Goal: Information Seeking & Learning: Learn about a topic

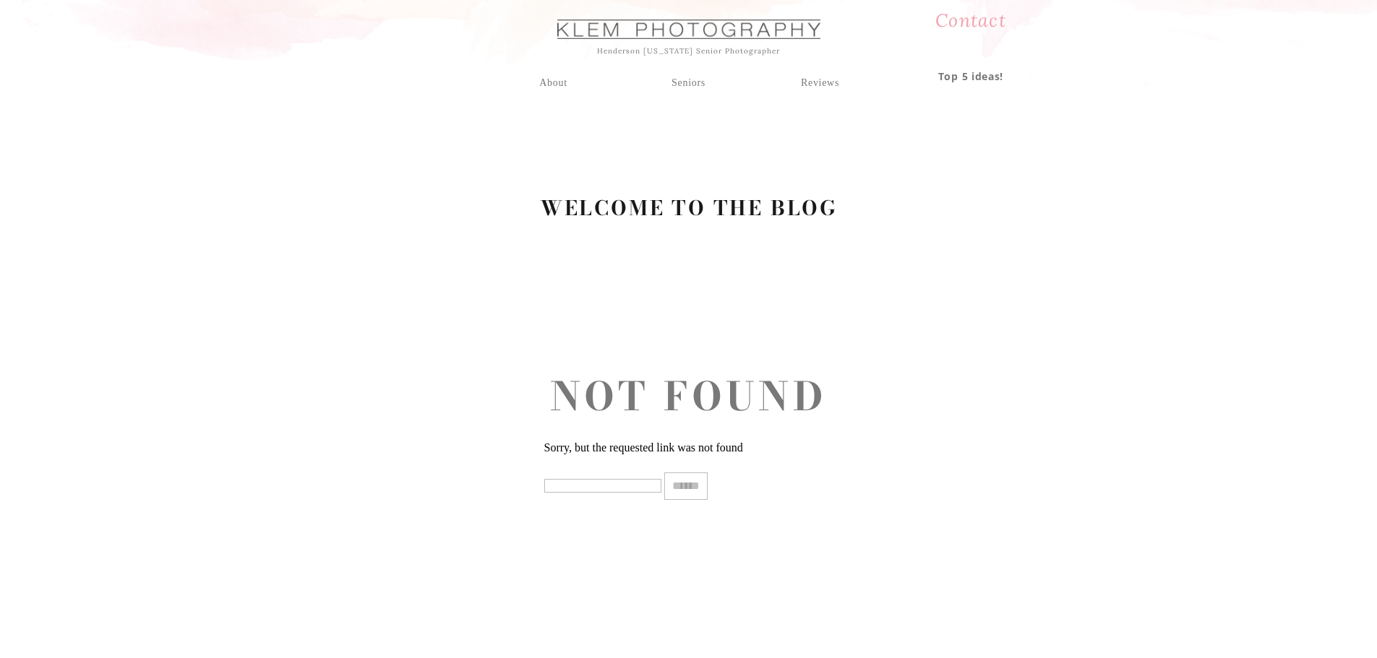
click at [674, 78] on div "Seniors" at bounding box center [689, 80] width 52 height 13
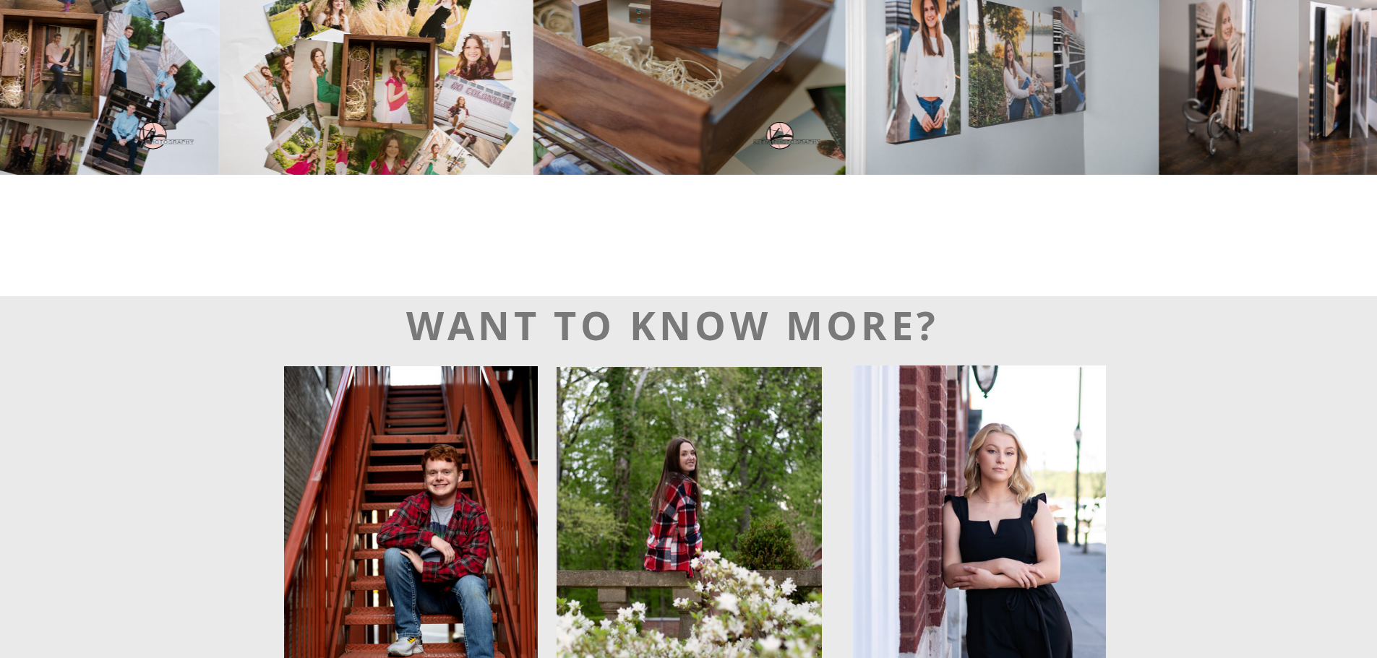
scroll to position [4119, 0]
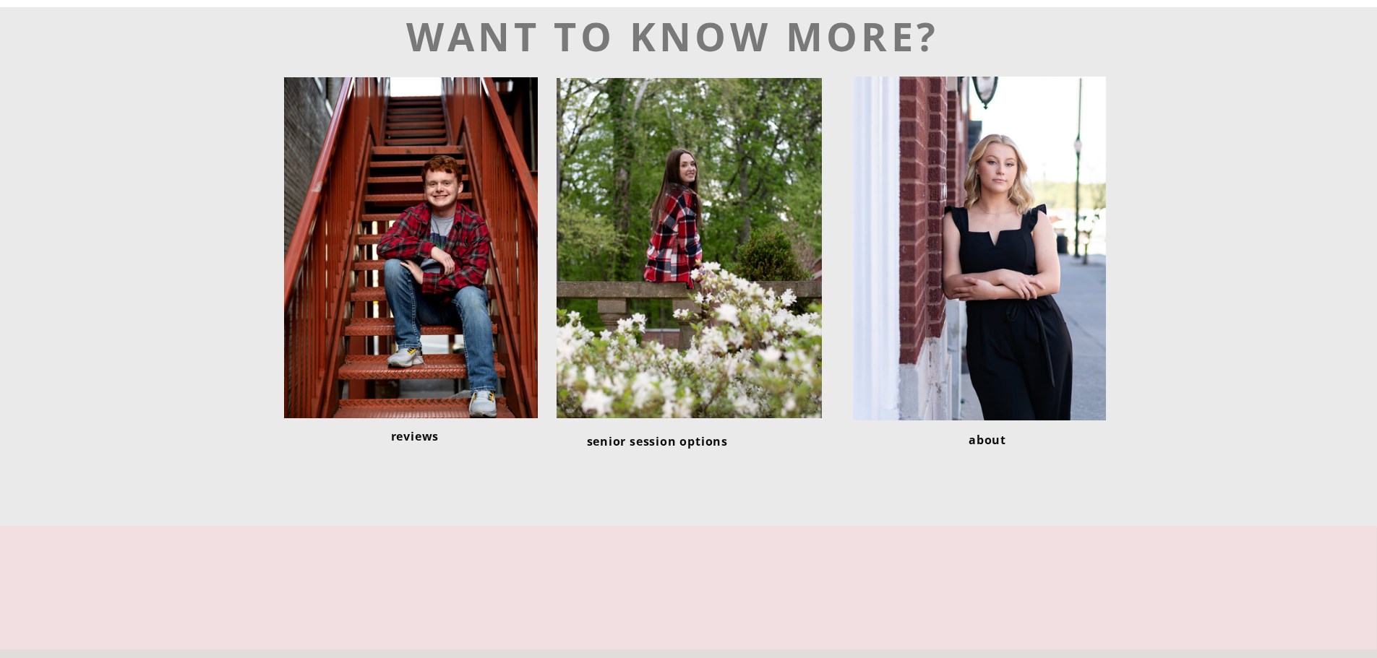
click at [356, 199] on div at bounding box center [411, 247] width 254 height 341
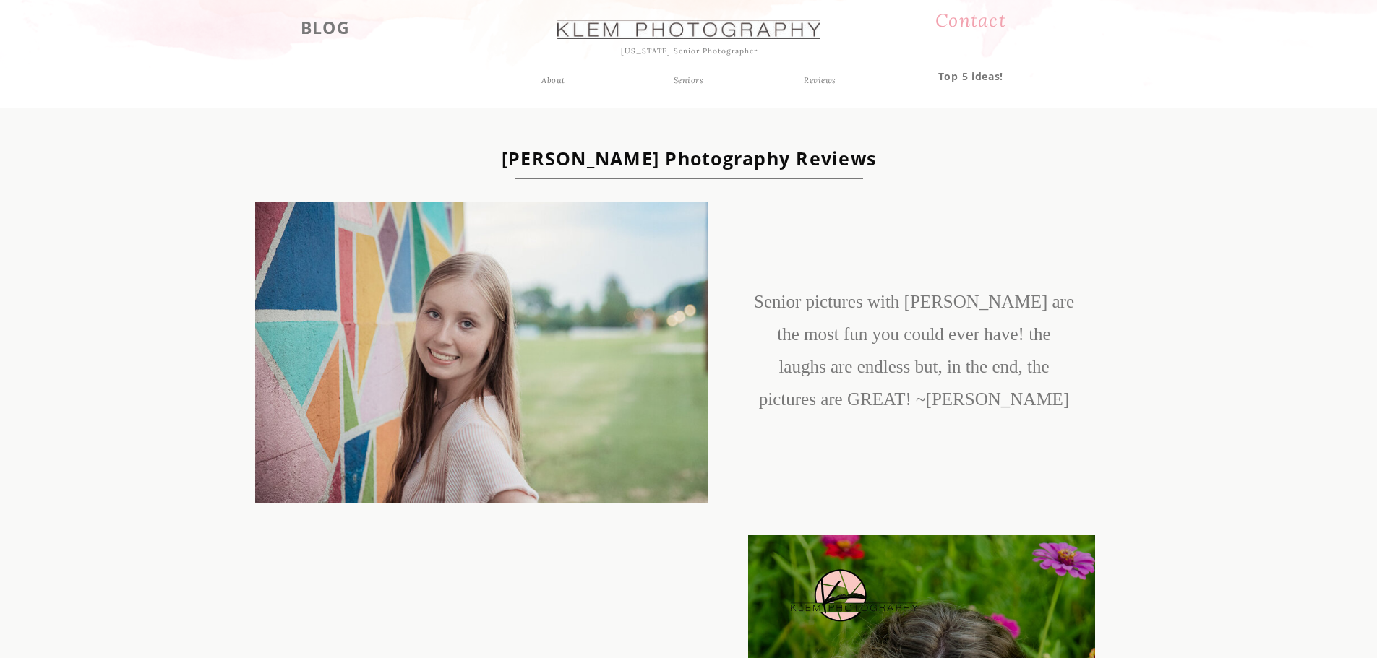
click at [686, 84] on div "Seniors" at bounding box center [689, 80] width 52 height 13
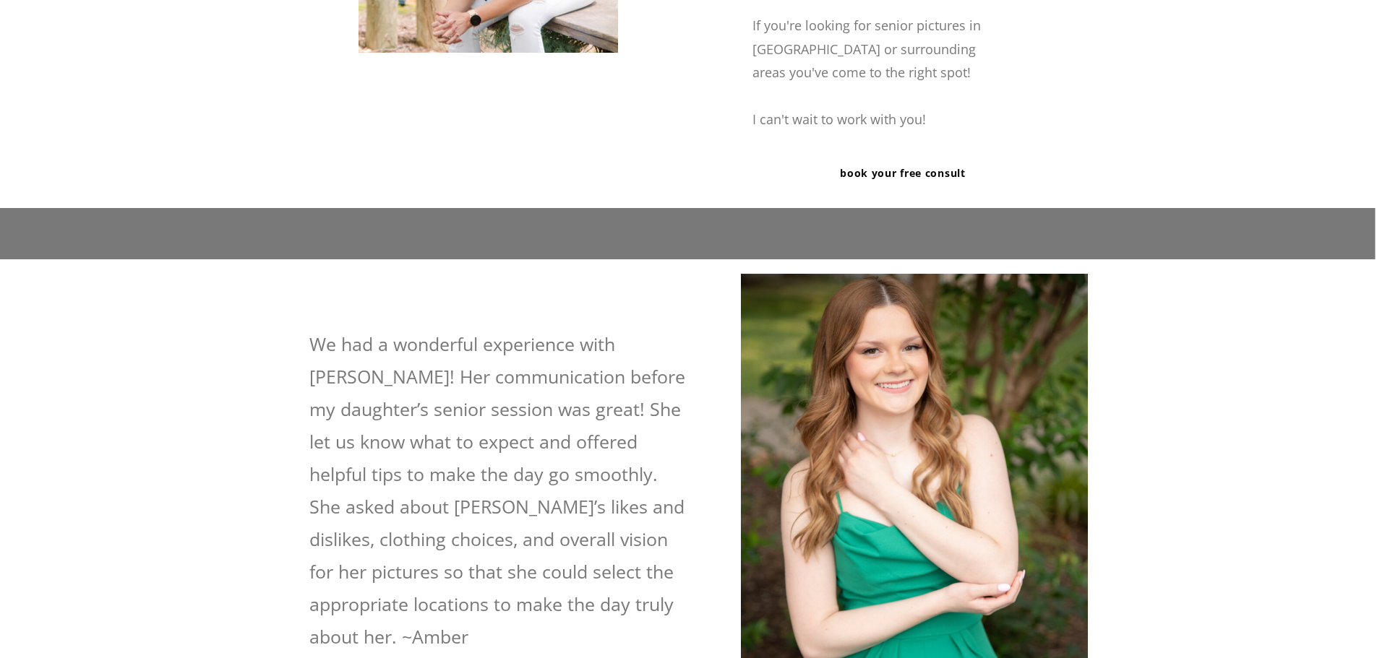
scroll to position [2529, 0]
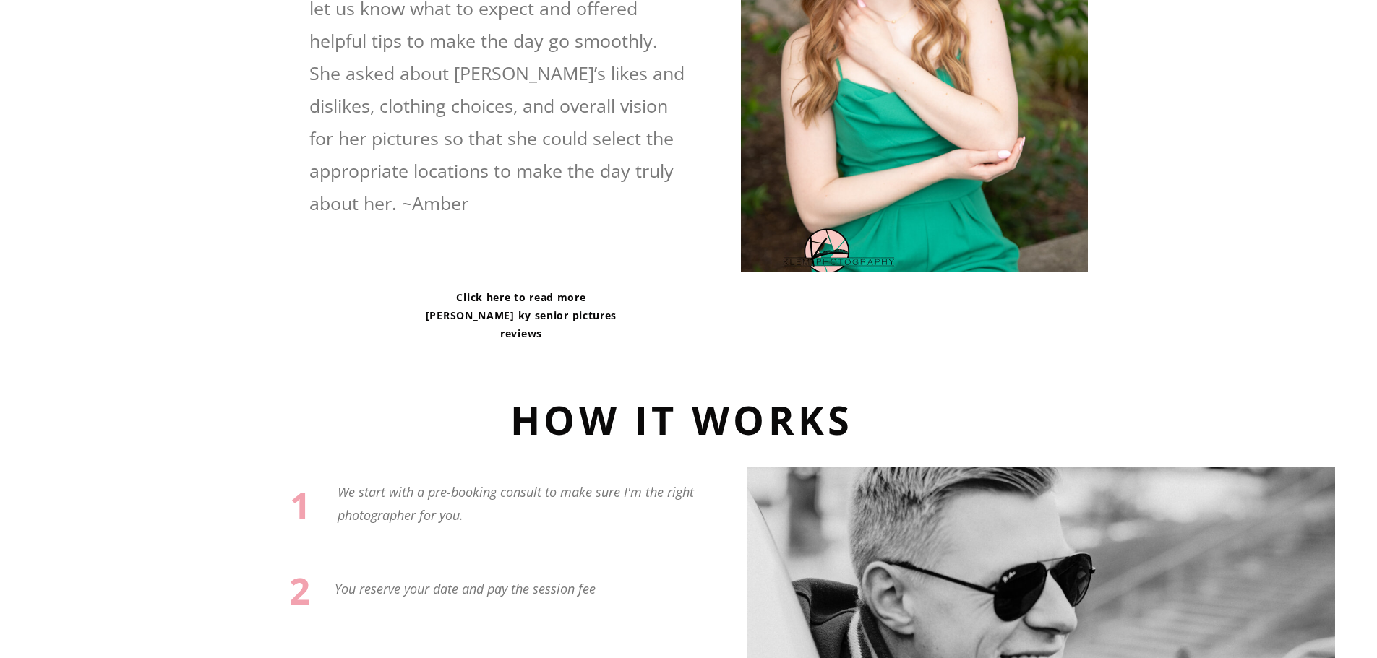
click at [520, 310] on p "Click here to read more Henderson ky senior pictures reviews" at bounding box center [521, 313] width 194 height 50
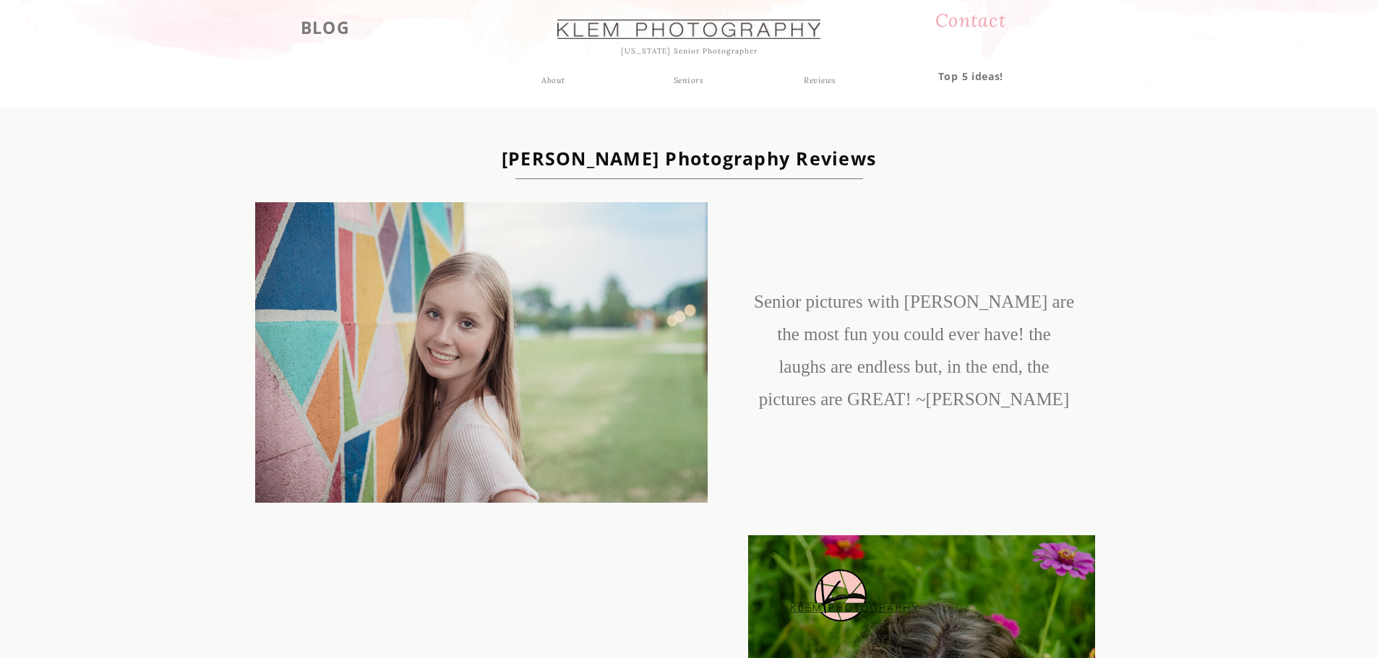
click at [674, 77] on div "Seniors" at bounding box center [689, 80] width 52 height 13
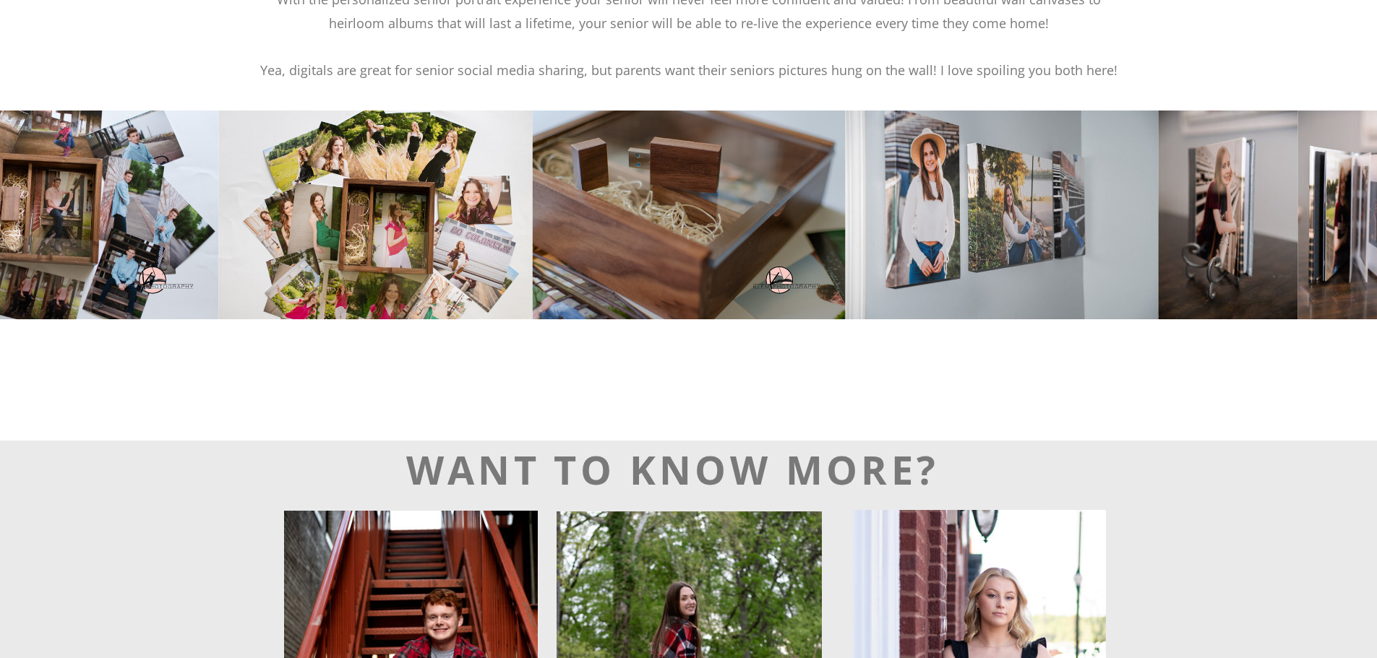
scroll to position [3614, 0]
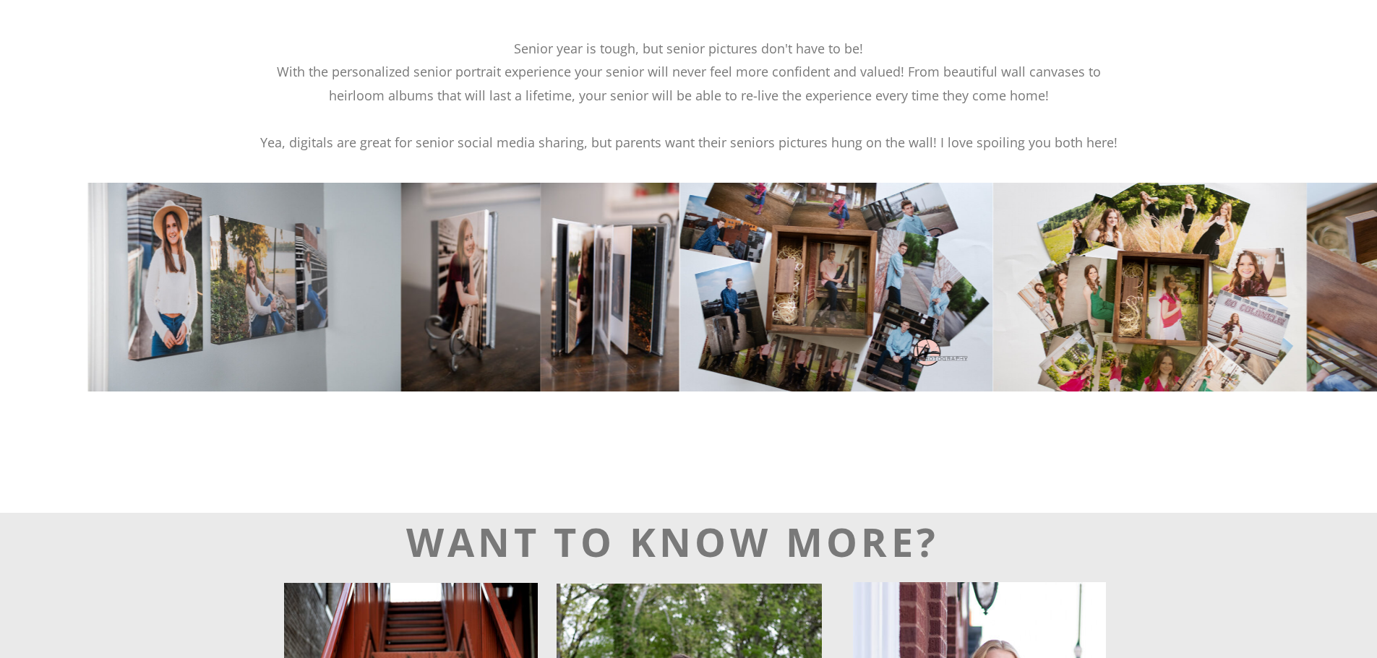
click at [403, 317] on img at bounding box center [470, 287] width 139 height 209
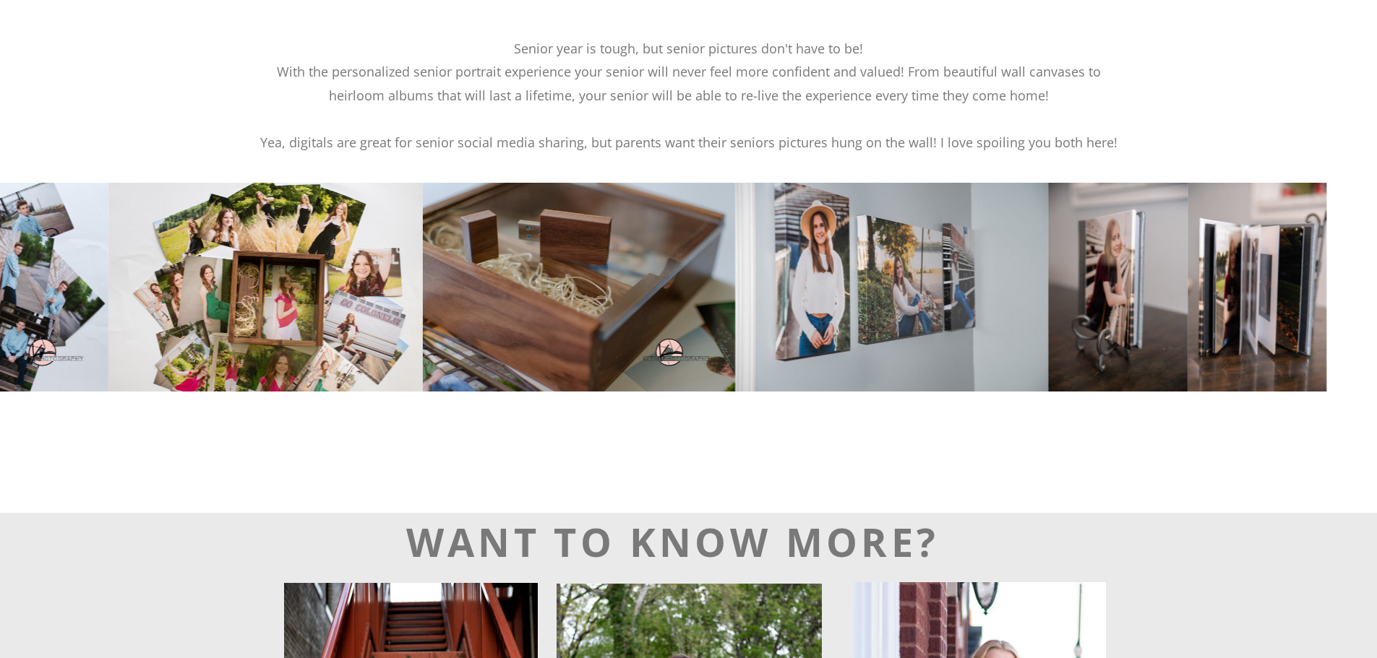
click at [459, 281] on img at bounding box center [579, 287] width 314 height 209
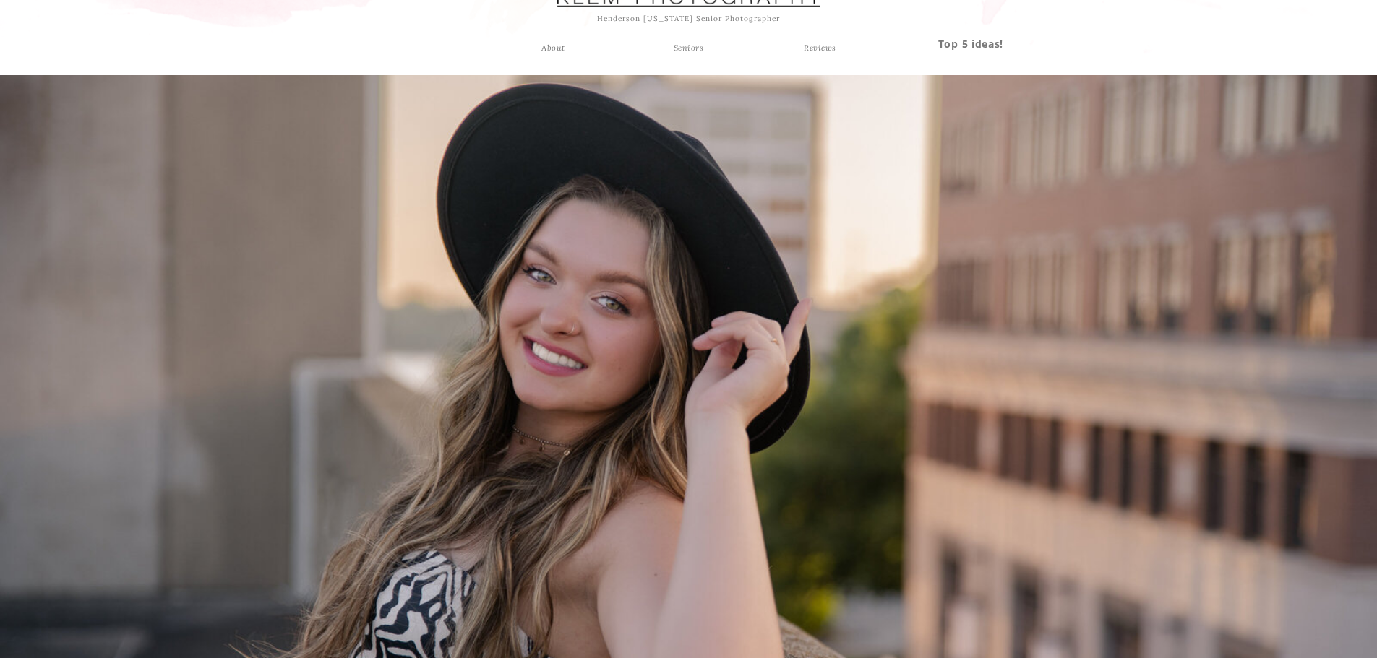
scroll to position [0, 0]
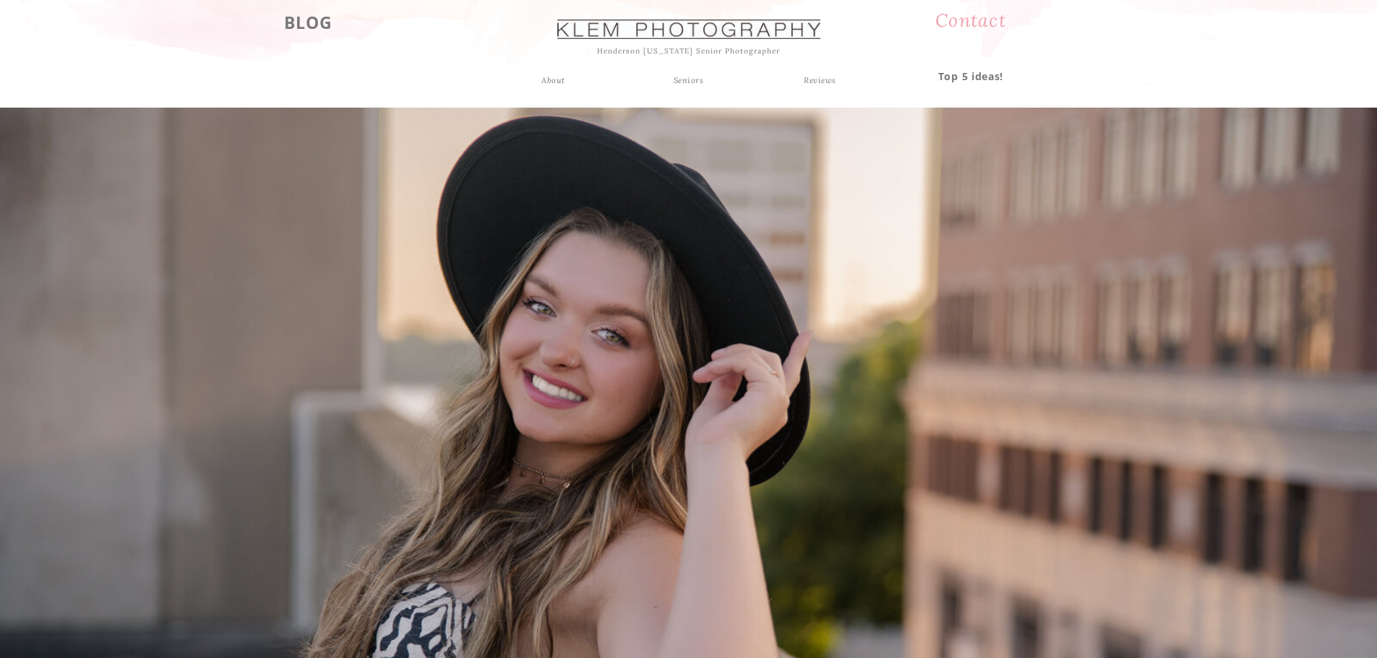
click at [311, 14] on h3 "BLOG" at bounding box center [309, 21] width 90 height 26
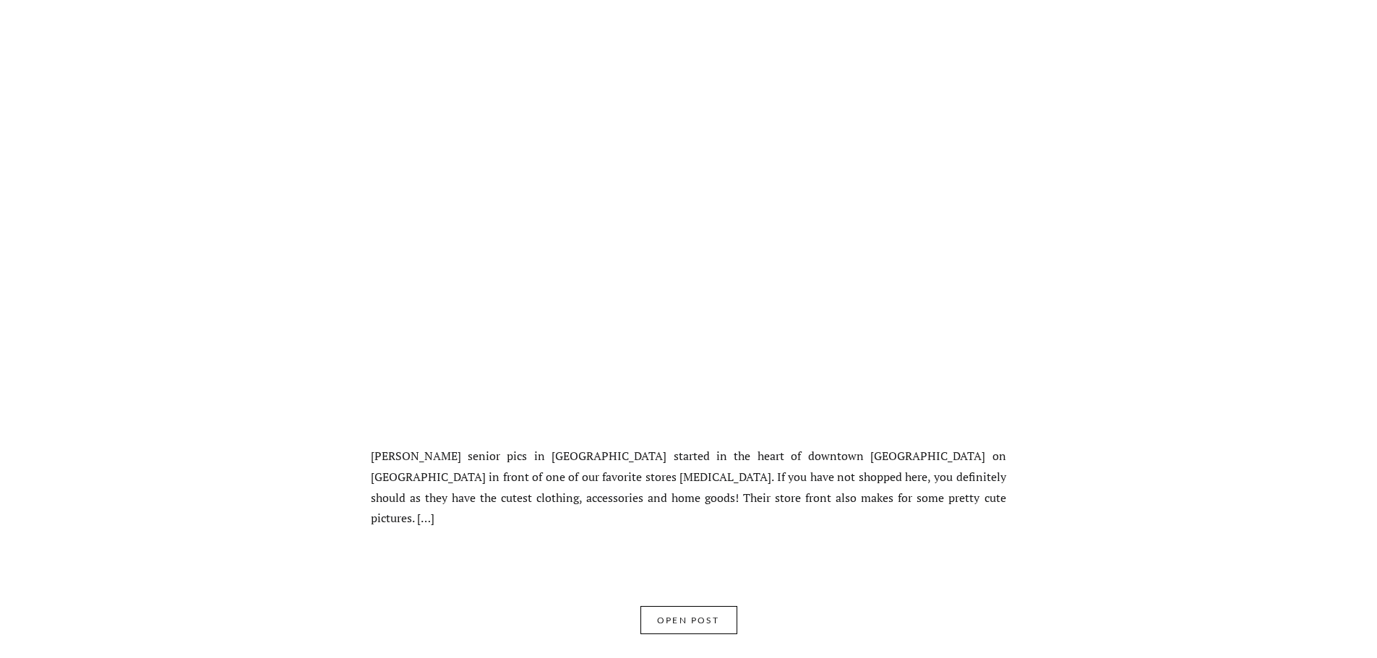
scroll to position [3686, 0]
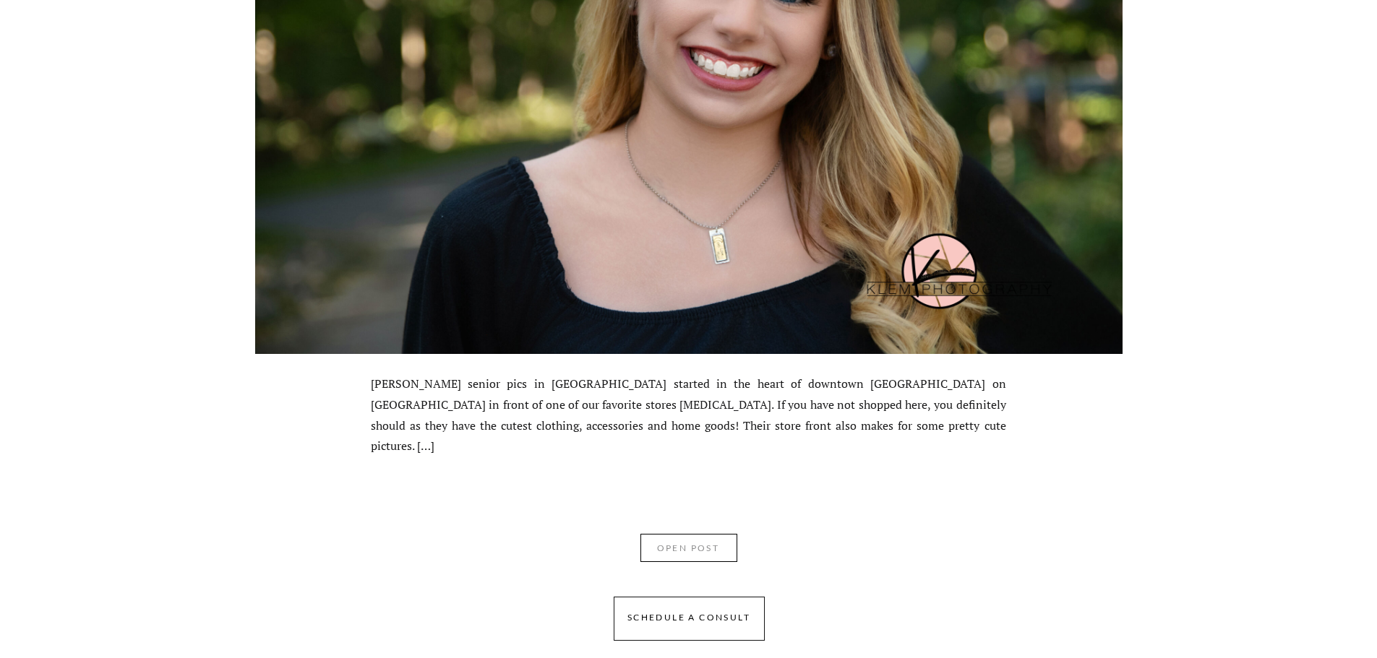
click at [696, 541] on nav "OPEN POST" at bounding box center [688, 552] width 92 height 22
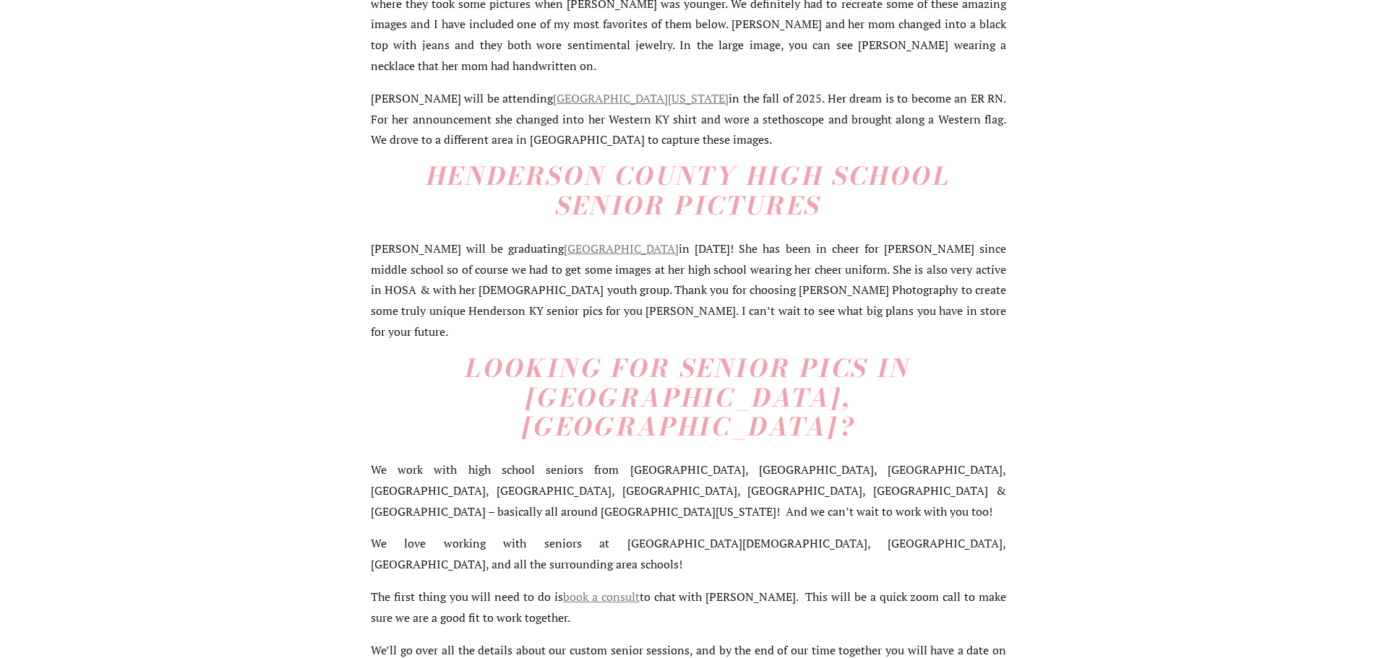
scroll to position [1084, 0]
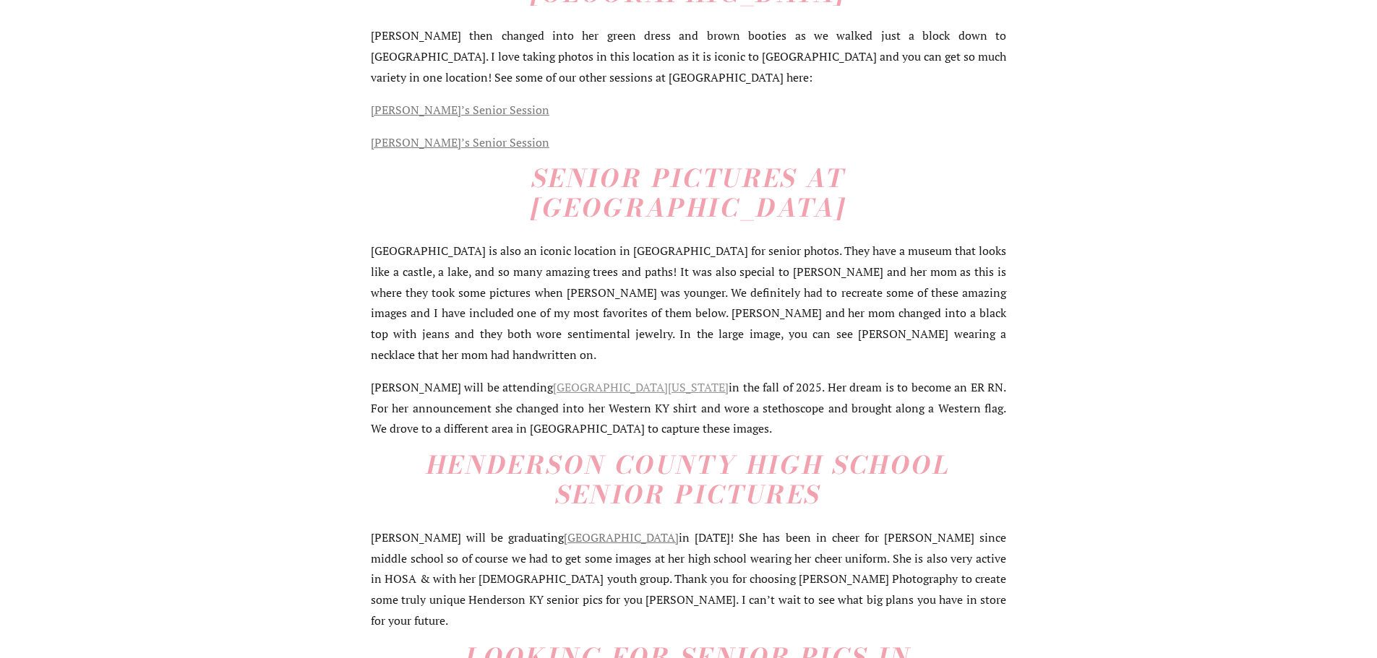
click at [580, 379] on link "Western Kentucky University" at bounding box center [641, 387] width 176 height 16
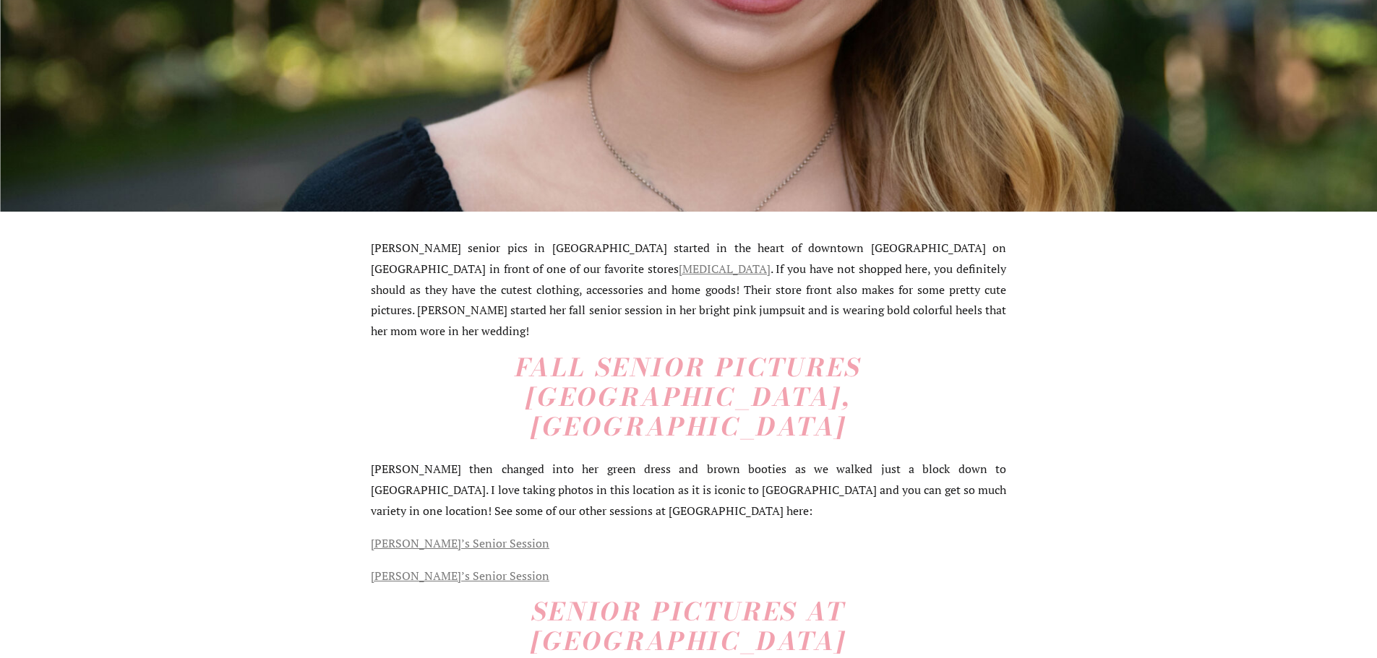
scroll to position [361, 0]
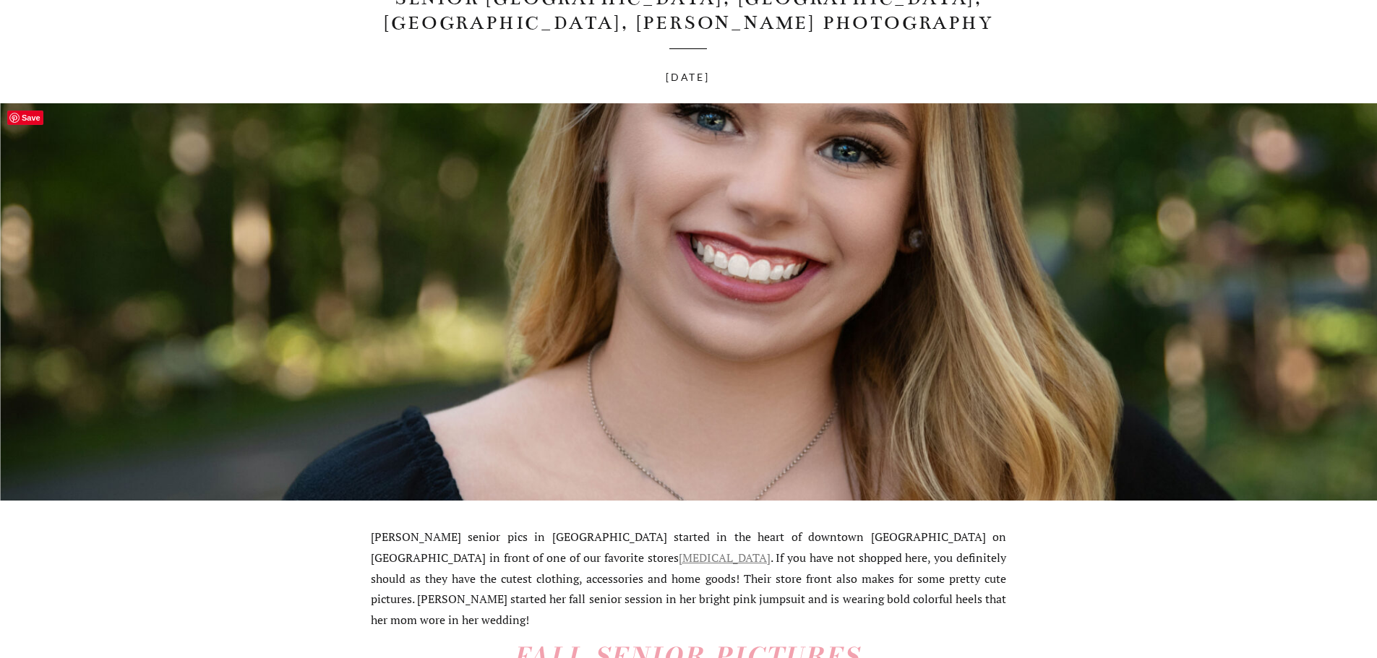
click at [610, 252] on img at bounding box center [688, 301] width 1377 height 397
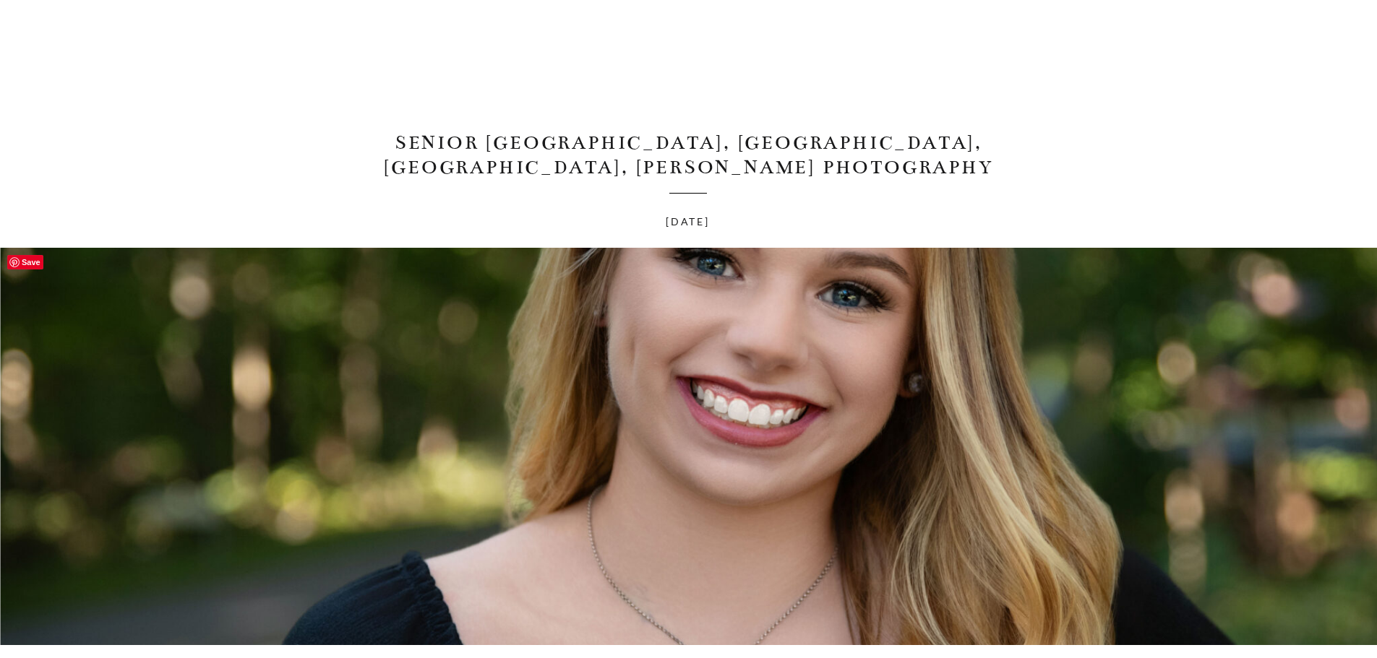
scroll to position [0, 0]
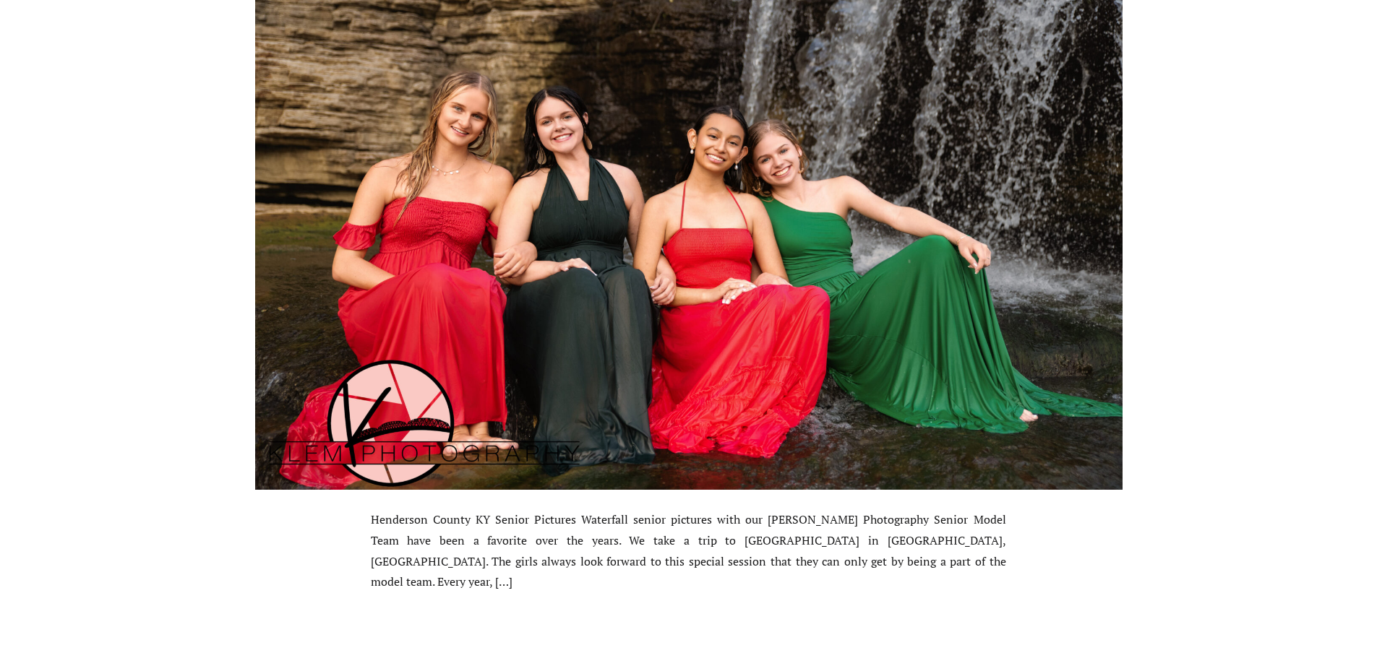
scroll to position [8600, 0]
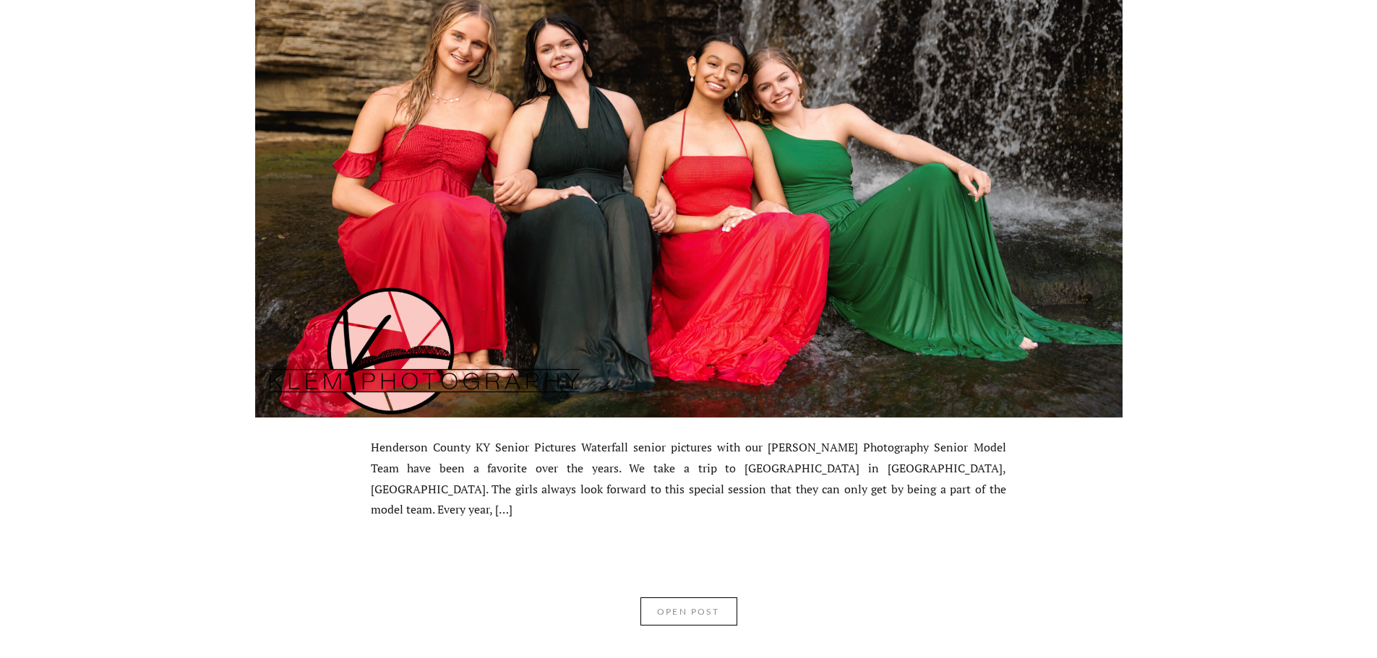
click at [674, 610] on nav "OPEN POST" at bounding box center [688, 615] width 92 height 22
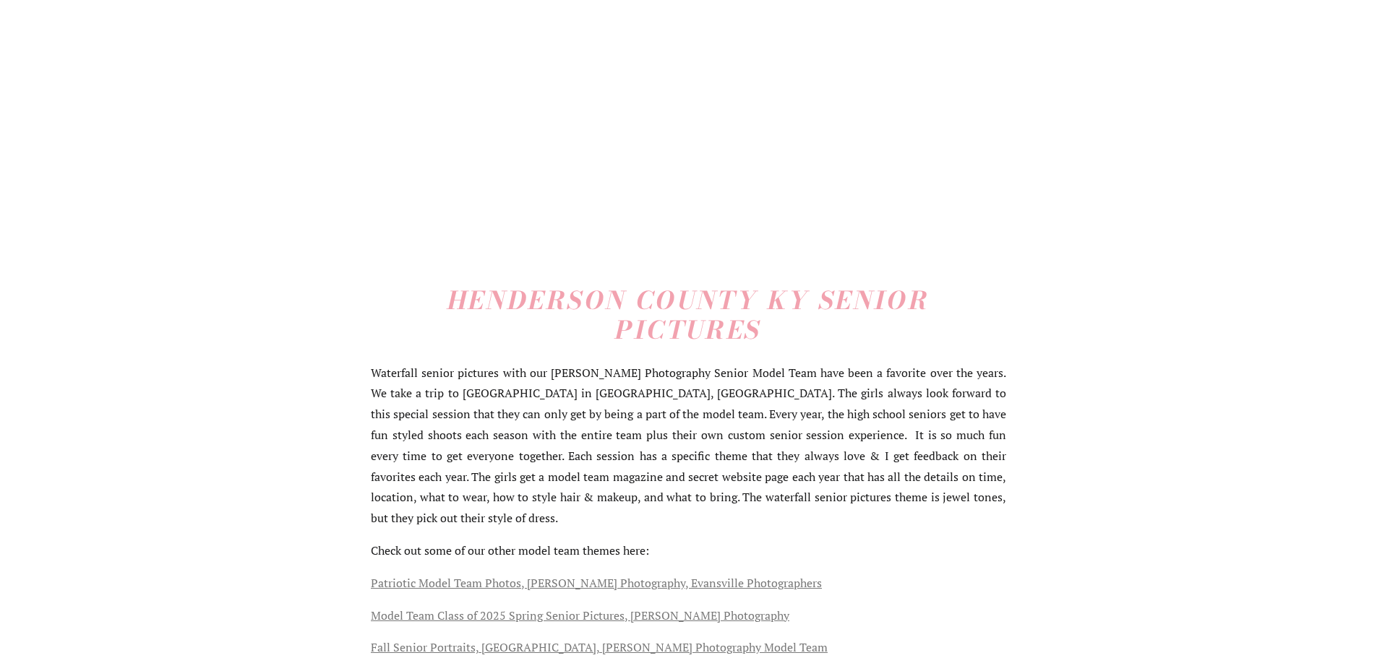
scroll to position [289, 0]
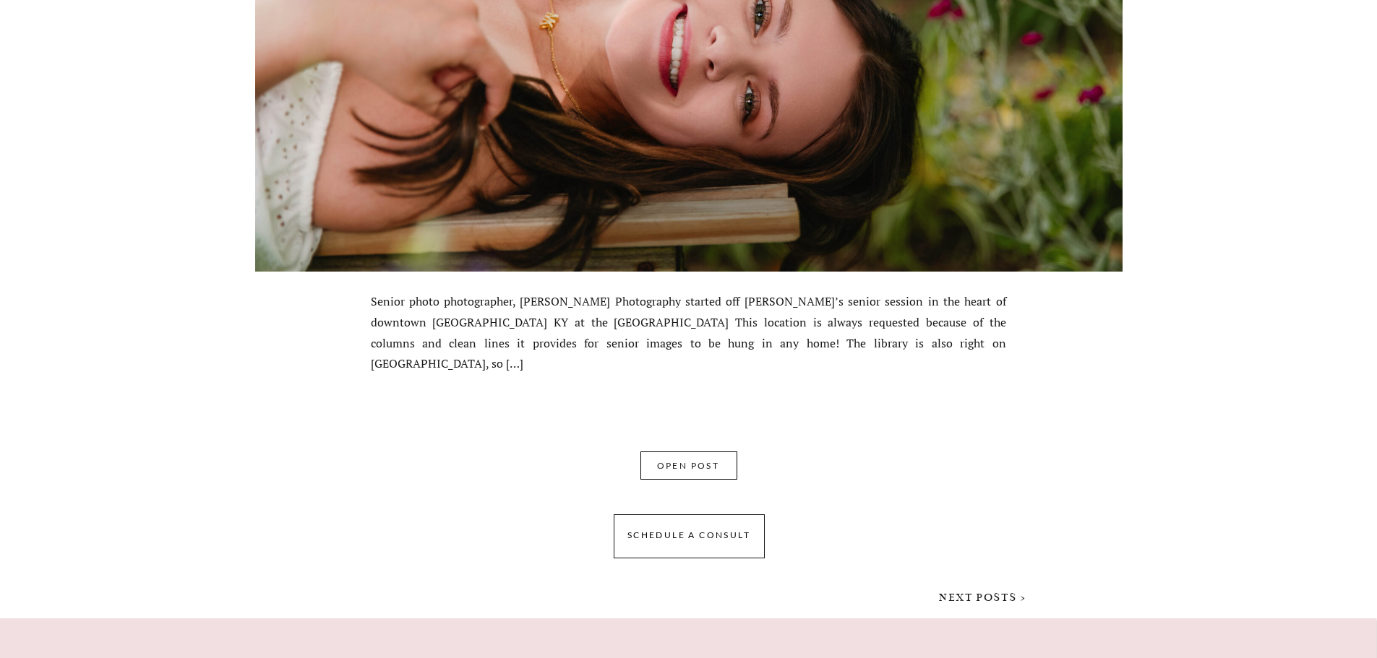
scroll to position [9973, 0]
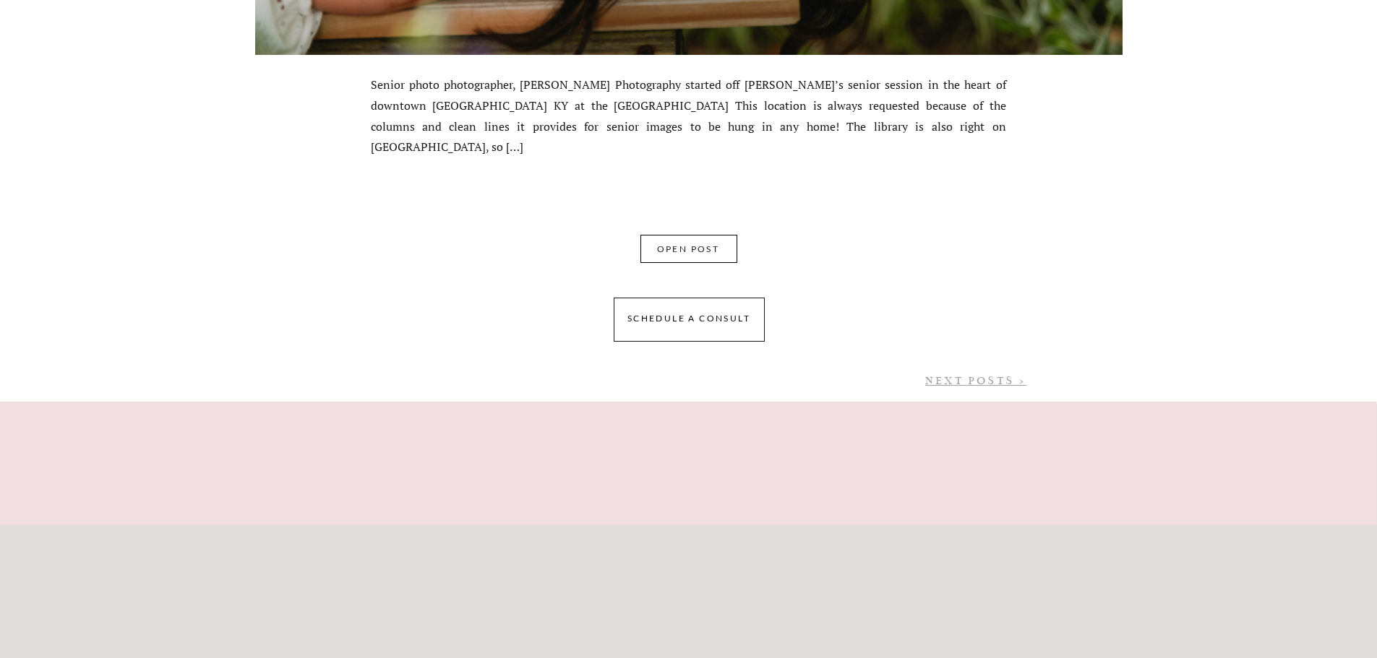
click at [995, 377] on link "NEXT POSTS >" at bounding box center [975, 380] width 101 height 13
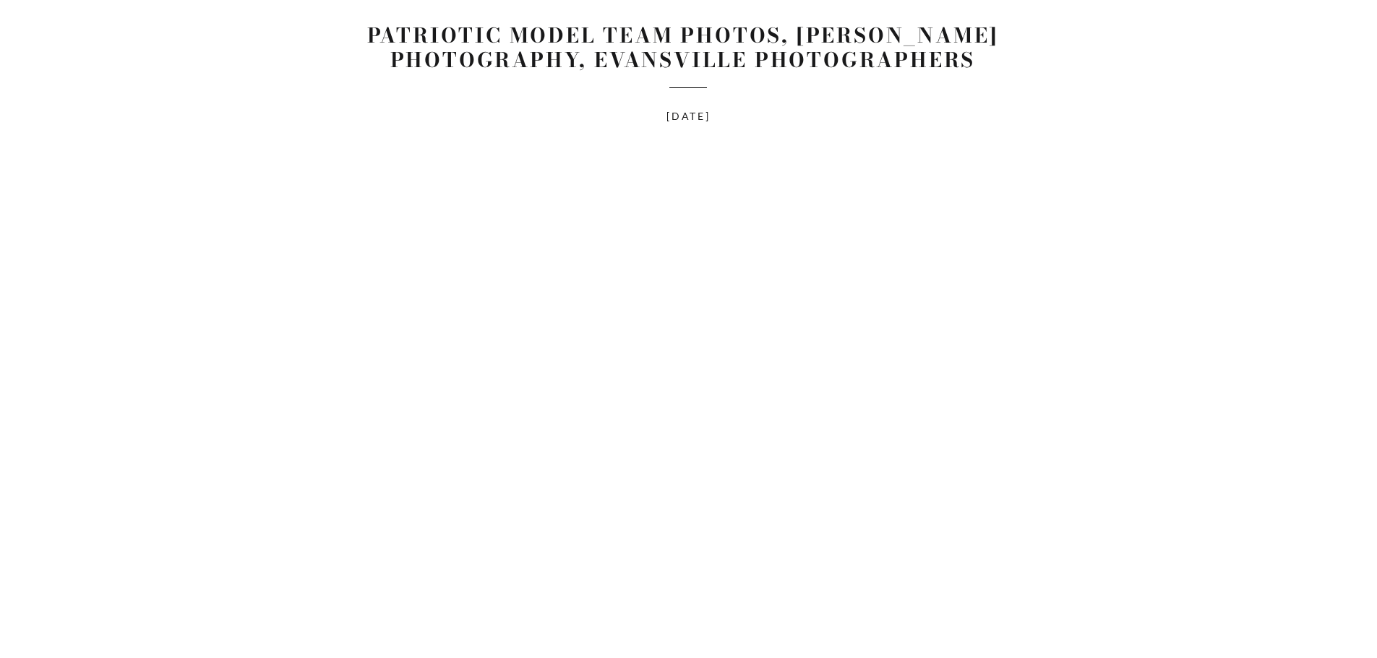
scroll to position [2746, 0]
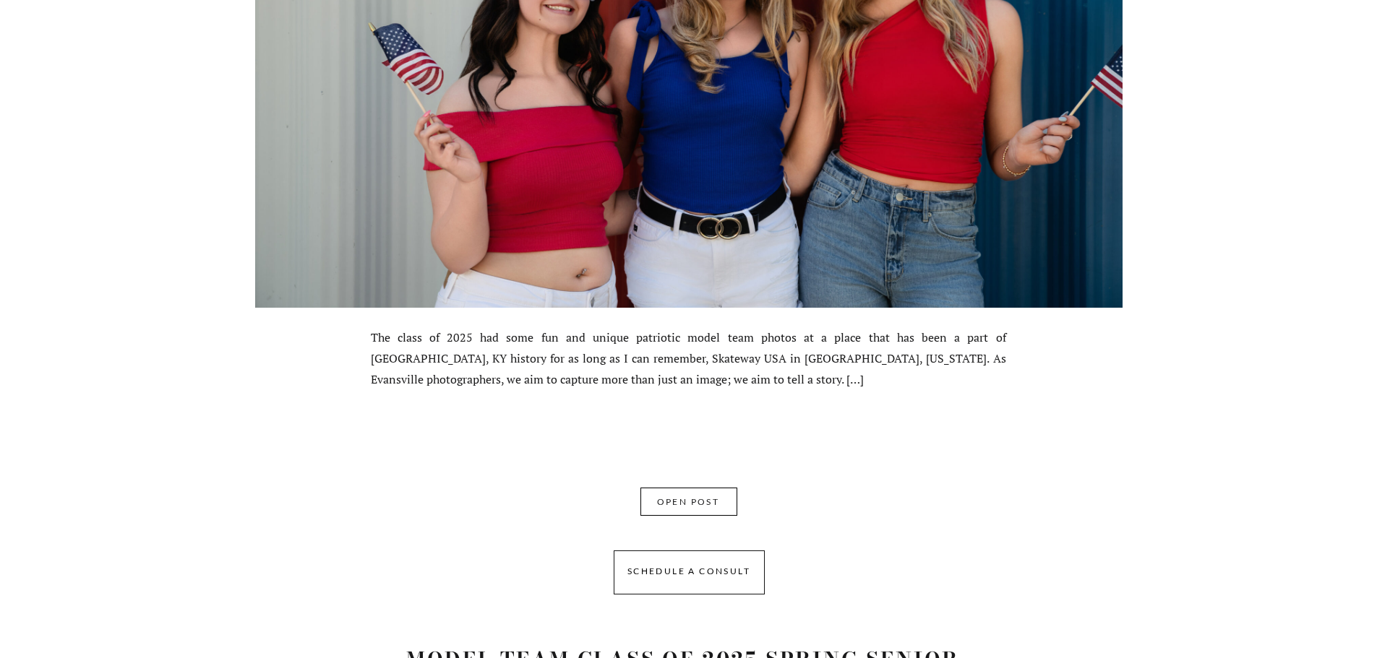
click at [696, 494] on div at bounding box center [688, 502] width 97 height 28
click at [701, 508] on nav "OPEN POST" at bounding box center [688, 505] width 92 height 22
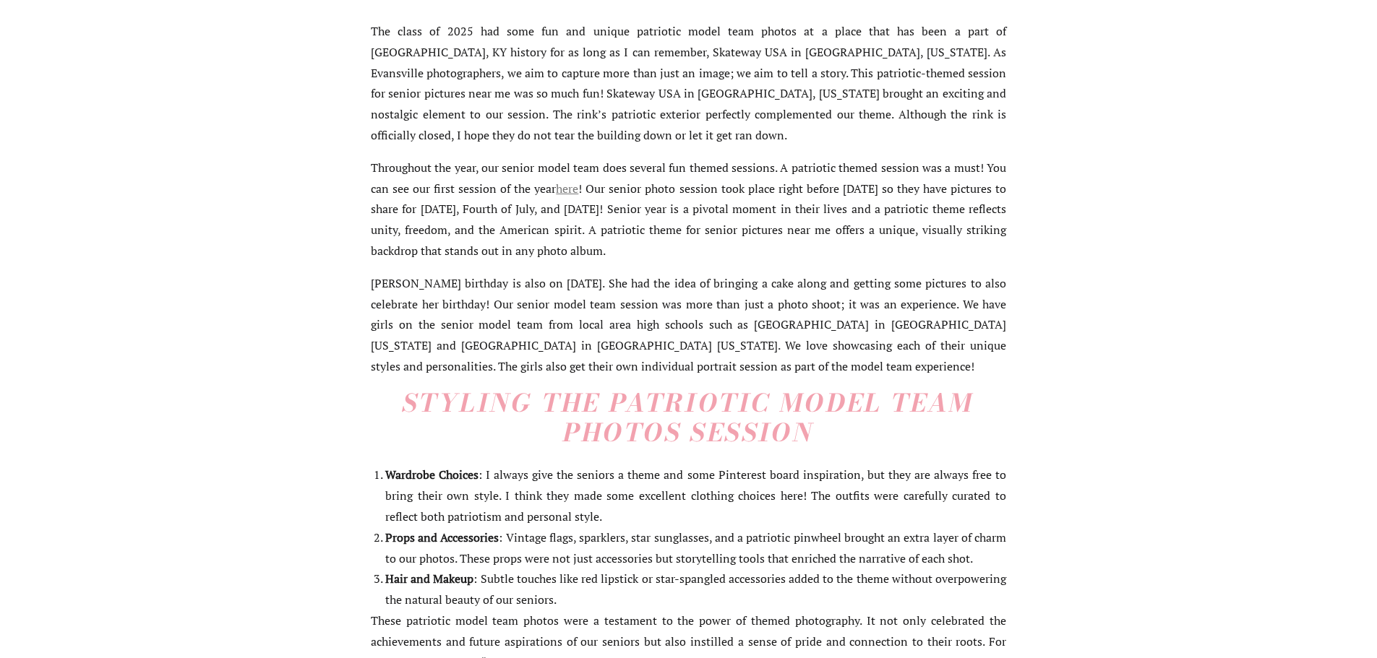
scroll to position [650, 0]
